Goal: Information Seeking & Learning: Learn about a topic

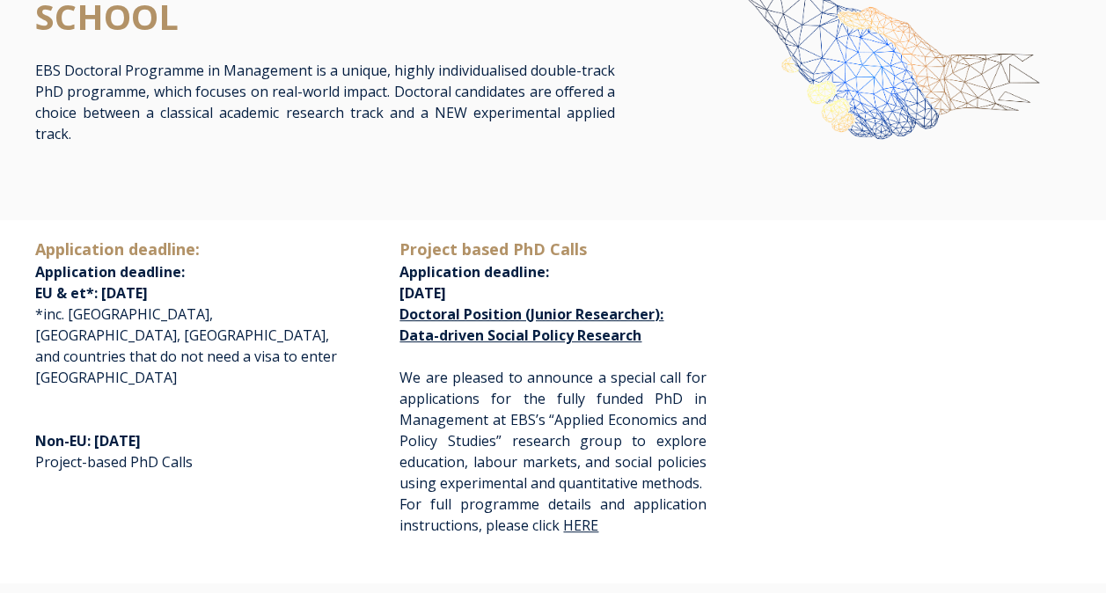
scroll to position [177, 0]
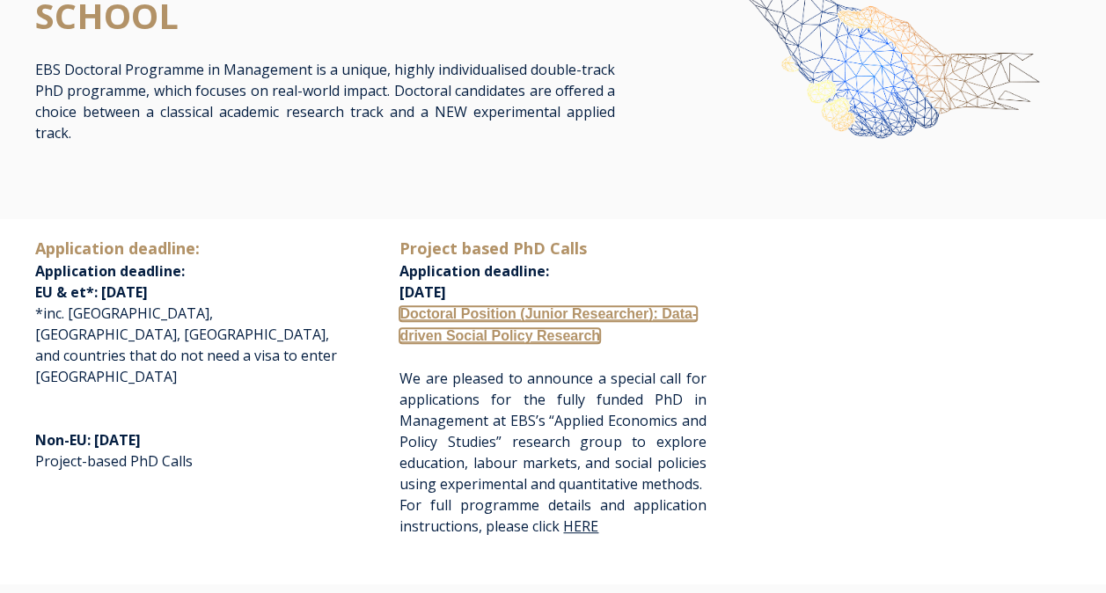
click at [583, 326] on p "Project based PhD Calls Application deadline: [DATE] Doctoral Position (Junior …" at bounding box center [553, 292] width 306 height 110
click at [580, 335] on link "Doctoral Position (Junior Researcher): Data-driven Social Policy Research" at bounding box center [549, 324] width 298 height 37
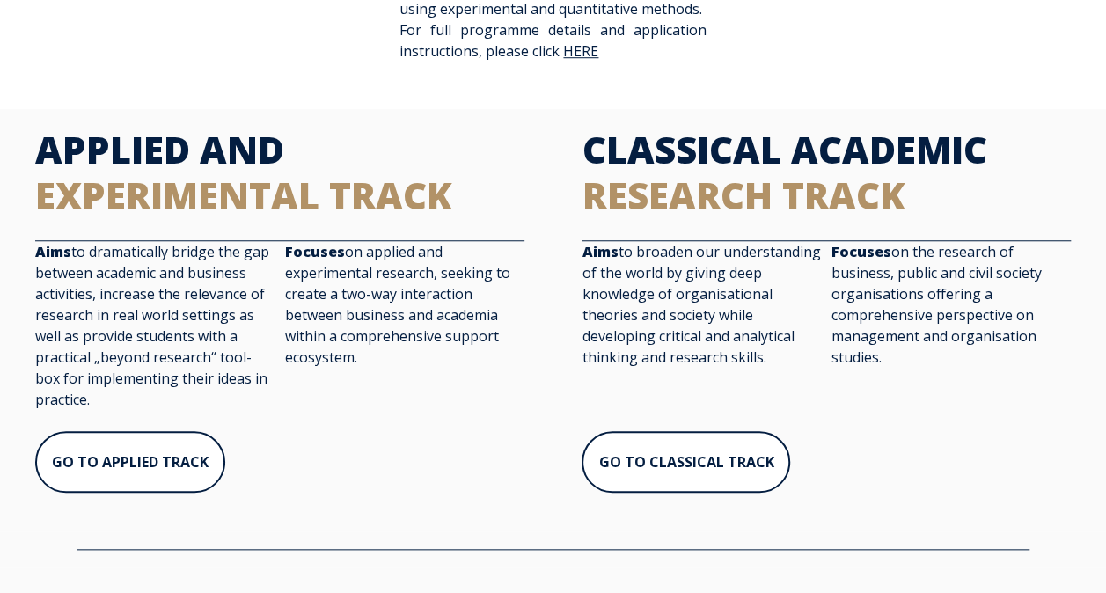
scroll to position [654, 0]
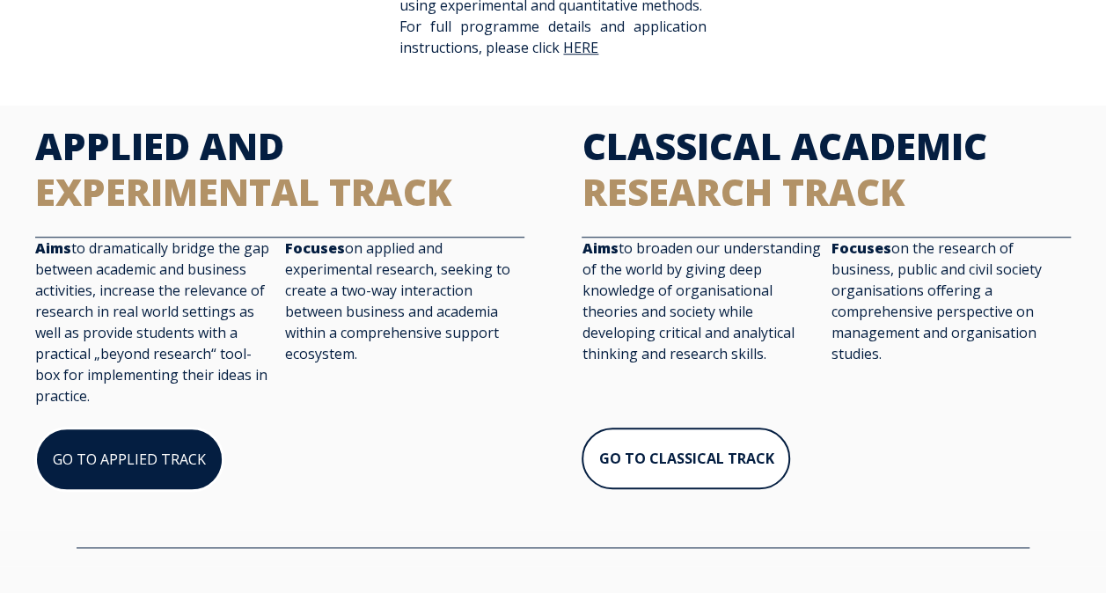
click at [133, 451] on link "GO TO APPLIED TRACK" at bounding box center [129, 459] width 188 height 63
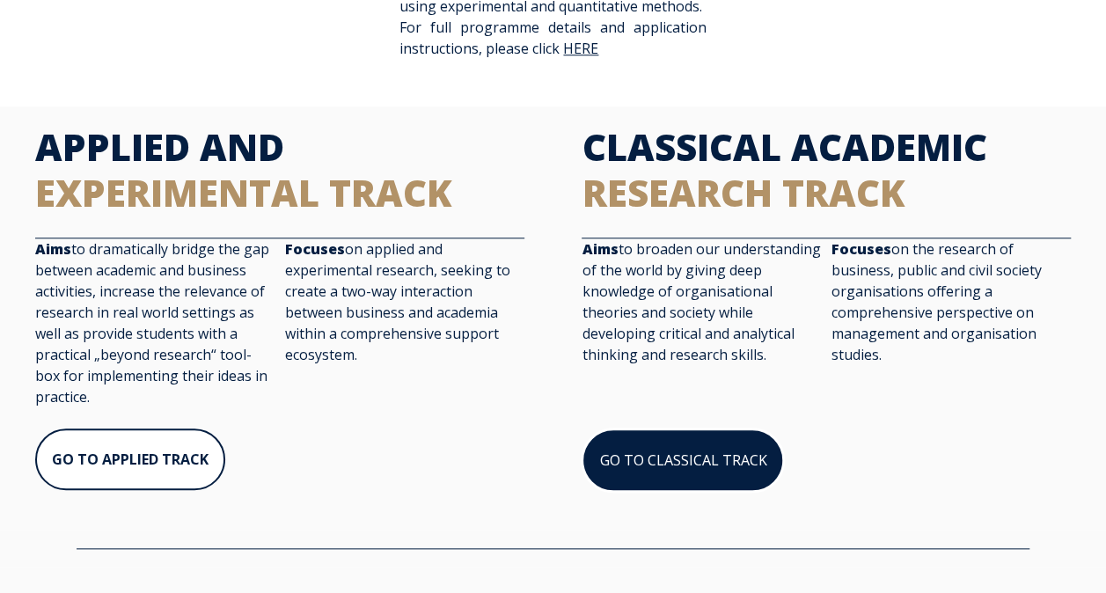
click at [648, 456] on link "GO TO CLASSICAL TRACK" at bounding box center [683, 460] width 202 height 63
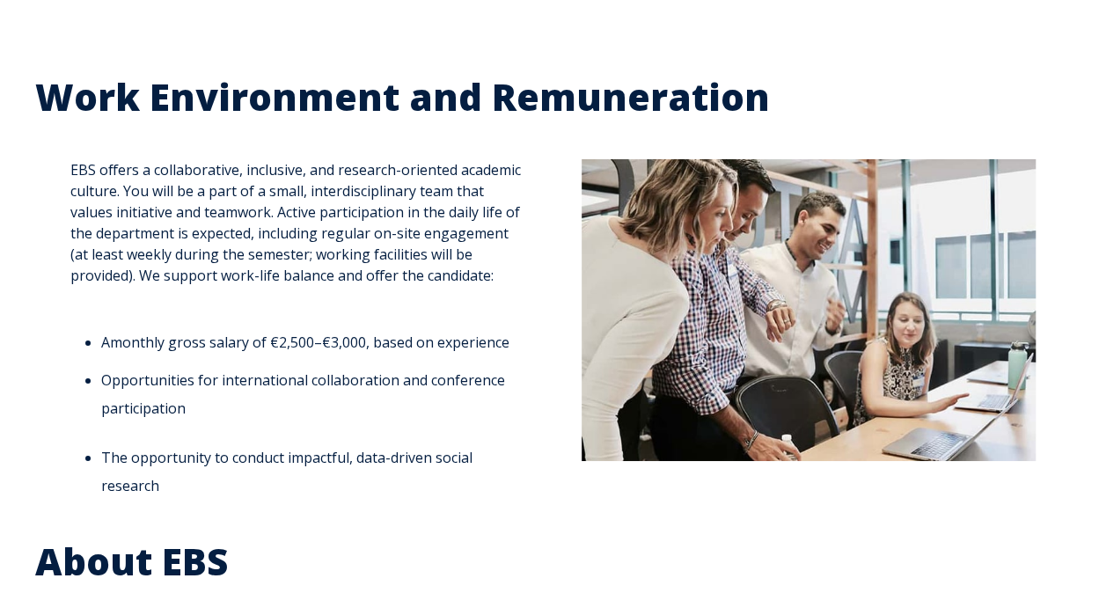
scroll to position [2976, 0]
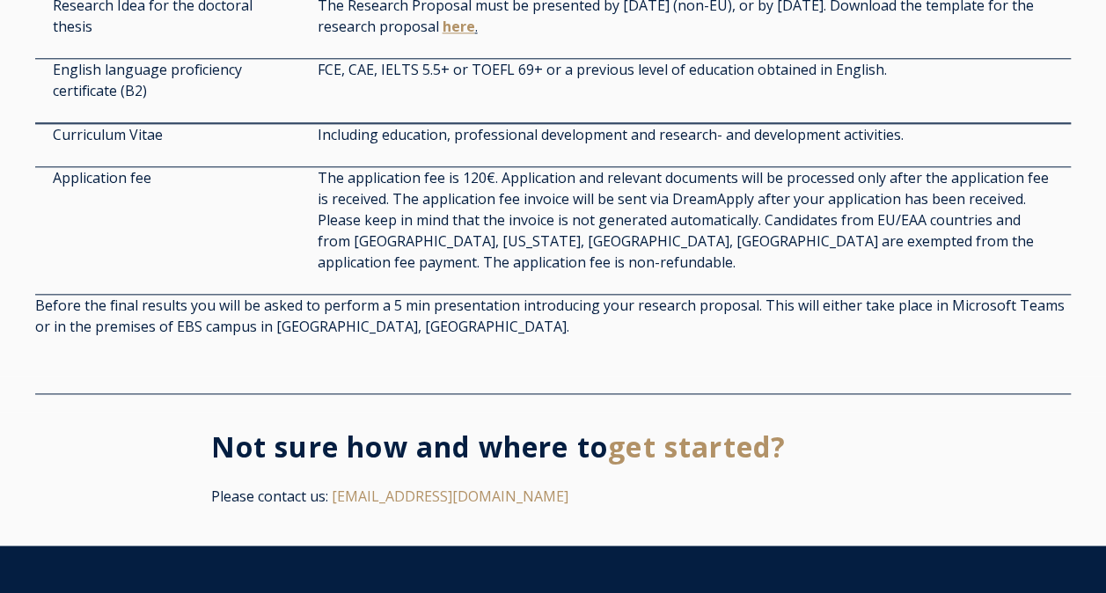
scroll to position [4200, 0]
